Goal: Information Seeking & Learning: Check status

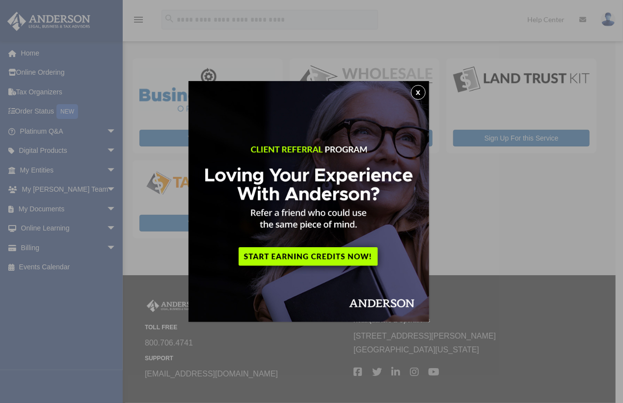
click at [417, 89] on button "x" at bounding box center [418, 92] width 15 height 15
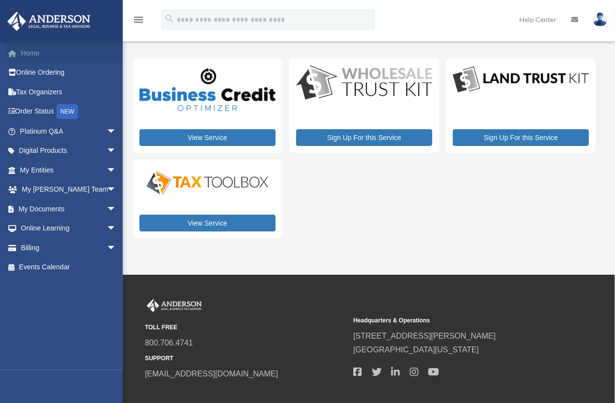
click at [32, 47] on link "Home" at bounding box center [69, 53] width 124 height 20
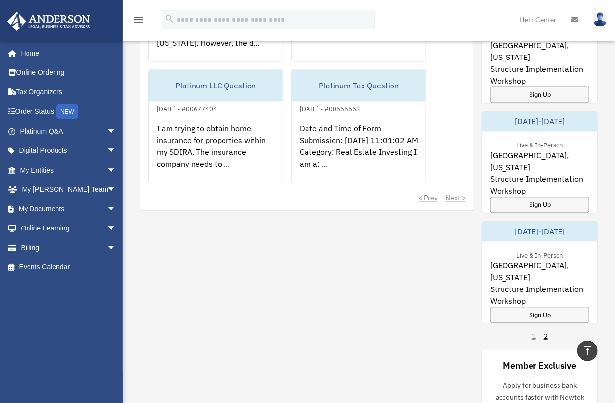
scroll to position [709, 0]
click at [67, 174] on link "My Entities arrow_drop_down" at bounding box center [69, 170] width 124 height 20
click at [107, 167] on span "arrow_drop_down" at bounding box center [117, 170] width 20 height 20
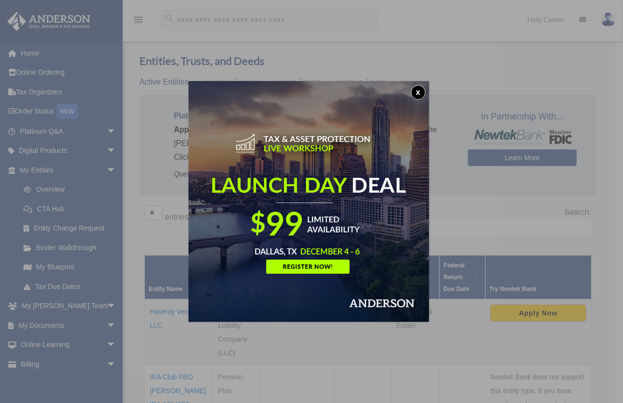
click at [422, 90] on button "x" at bounding box center [418, 92] width 15 height 15
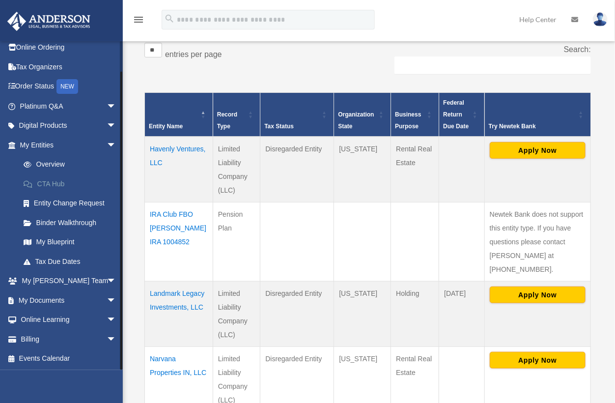
scroll to position [164, 0]
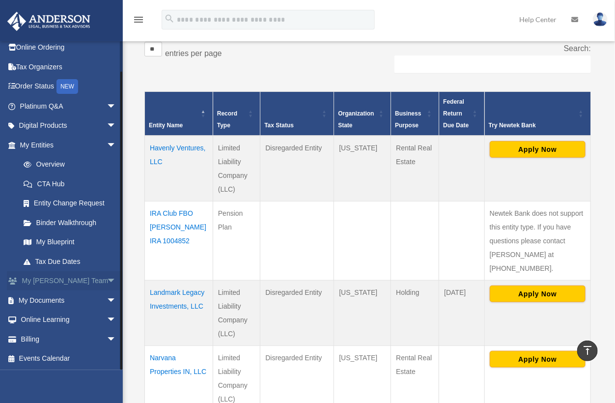
click at [68, 281] on link "My Anderson Team arrow_drop_down" at bounding box center [69, 281] width 124 height 20
click at [107, 281] on span "arrow_drop_down" at bounding box center [117, 281] width 20 height 20
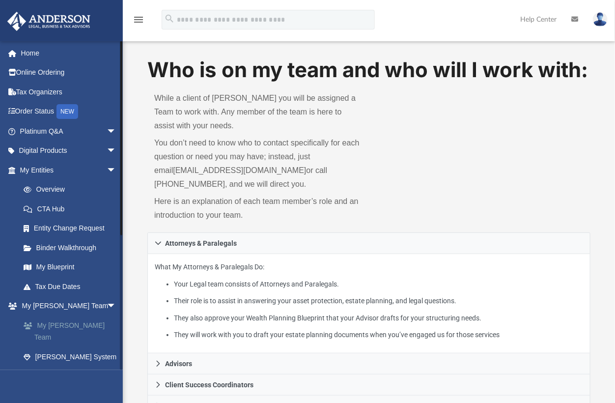
click at [46, 328] on link "My [PERSON_NAME] Team" at bounding box center [72, 330] width 117 height 31
click at [56, 347] on link "[PERSON_NAME] System" at bounding box center [72, 357] width 117 height 20
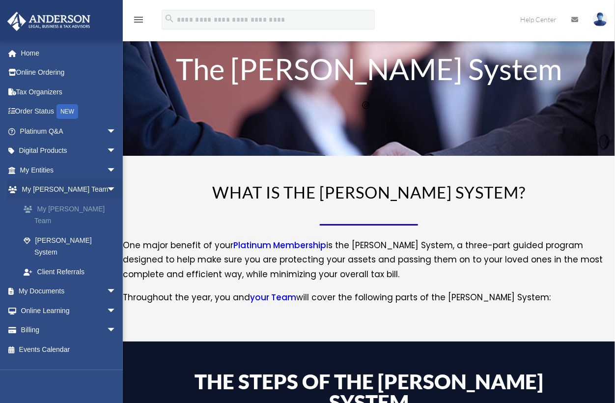
click at [67, 206] on link "My [PERSON_NAME] Team" at bounding box center [72, 214] width 117 height 31
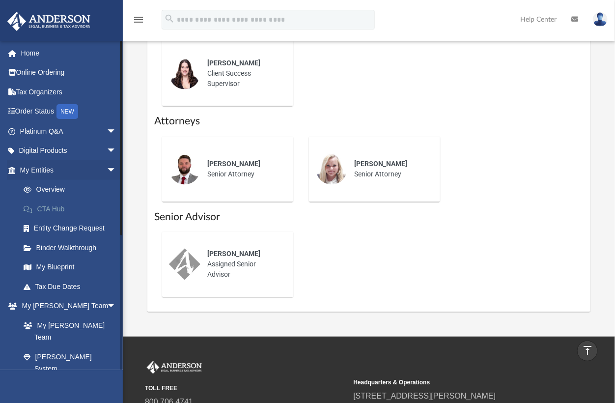
scroll to position [460, 0]
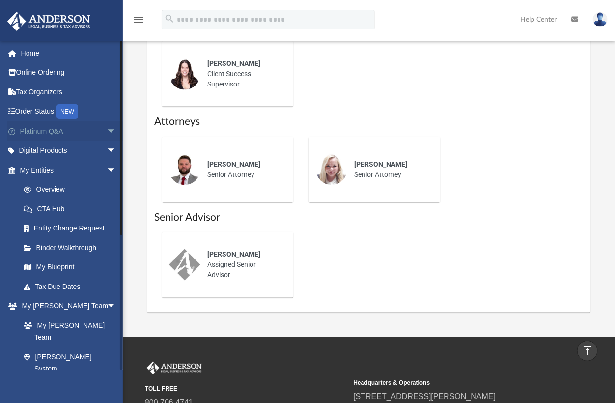
click at [107, 126] on span "arrow_drop_down" at bounding box center [117, 131] width 20 height 20
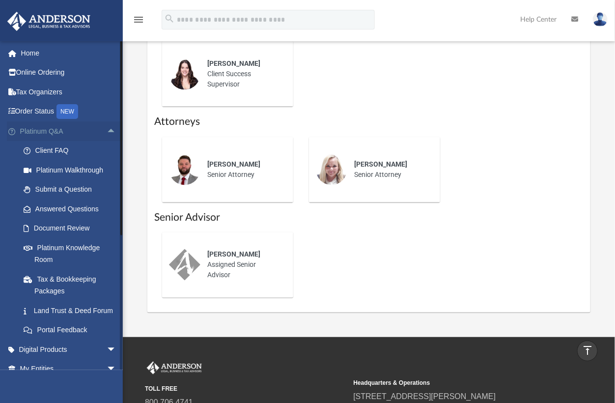
click at [44, 132] on link "Platinum Q&A arrow_drop_up" at bounding box center [69, 131] width 124 height 20
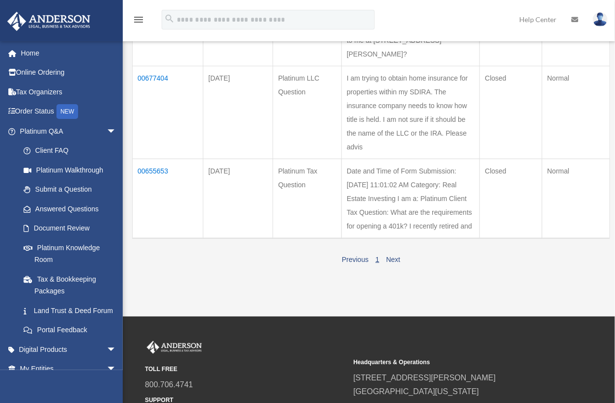
scroll to position [326, 0]
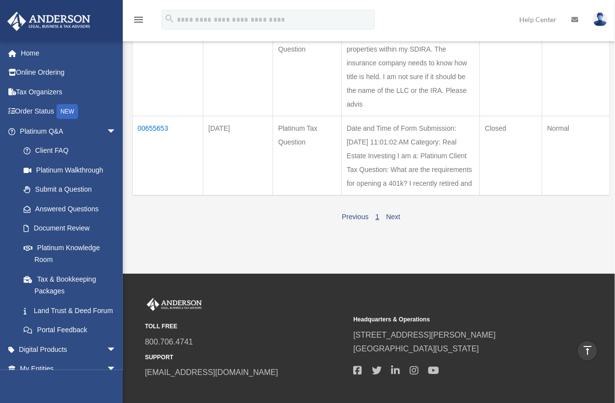
click at [404, 195] on td "Date and Time of Form Submission: 06/22/2024 11:01:02 AM Category: Real Estate …" at bounding box center [410, 156] width 138 height 80
click at [154, 195] on td "00655653" at bounding box center [168, 156] width 71 height 80
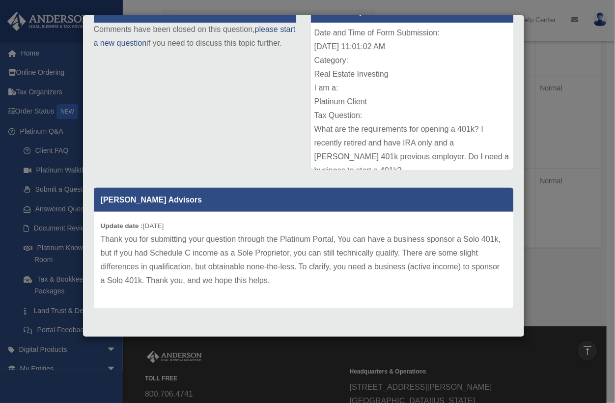
scroll to position [0, 0]
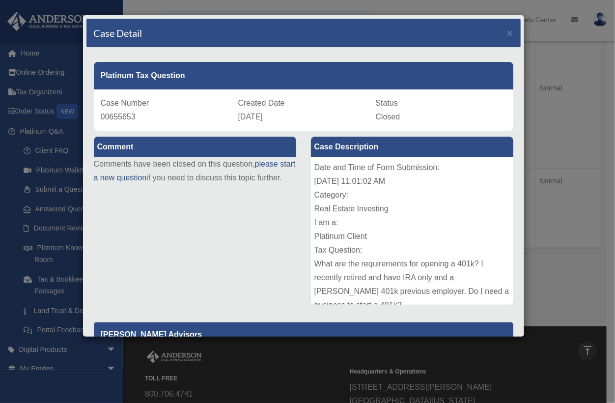
click at [234, 366] on div "Case Detail × Platinum Tax Question Case Number 00655653 Created Date June 22, …" at bounding box center [307, 201] width 615 height 403
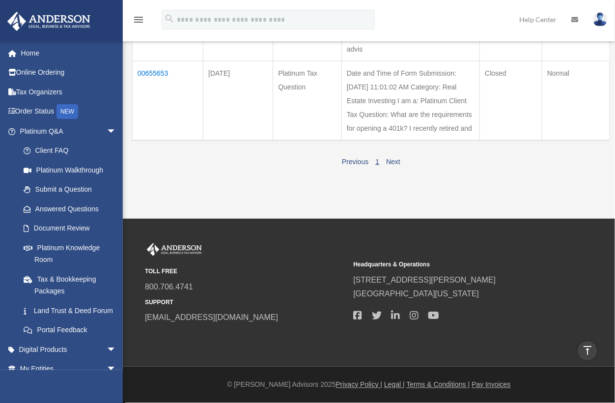
scroll to position [380, 0]
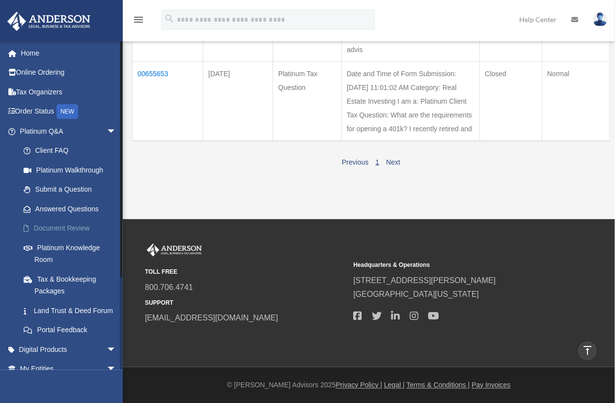
click at [56, 227] on link "Document Review" at bounding box center [72, 229] width 117 height 20
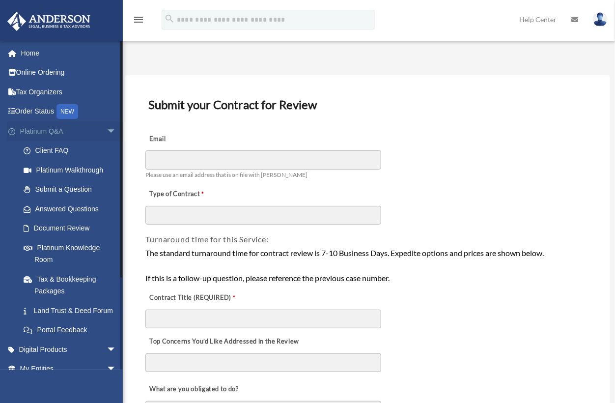
click at [43, 125] on link "Platinum Q&A arrow_drop_down" at bounding box center [69, 131] width 124 height 20
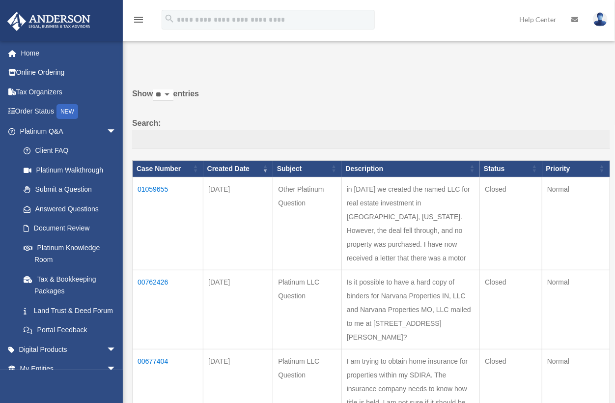
click at [157, 189] on td "01059655" at bounding box center [168, 223] width 71 height 93
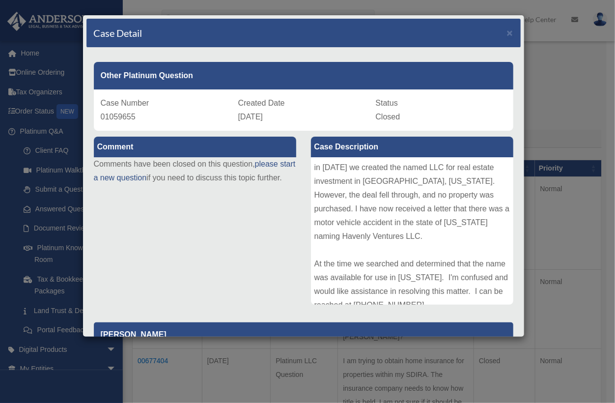
click at [232, 359] on div "Case Detail × Other Platinum Question Case Number 01059655 Created Date July 29…" at bounding box center [307, 201] width 615 height 403
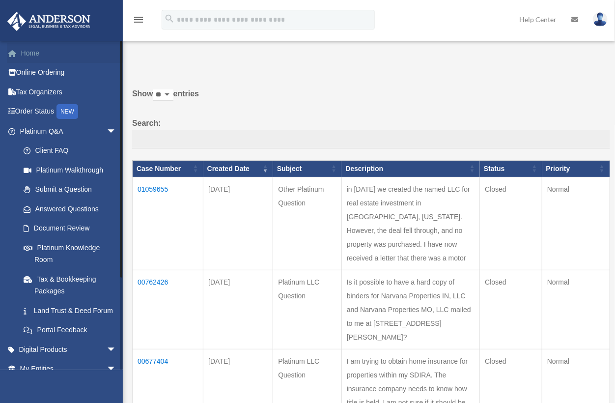
click at [27, 48] on link "Home" at bounding box center [69, 53] width 124 height 20
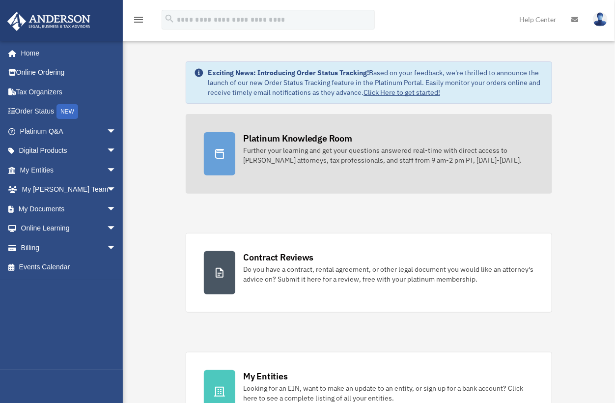
click at [325, 159] on div "Further your learning and get your questions answered real-time with direct acc…" at bounding box center [388, 155] width 291 height 20
